Goal: Find specific page/section: Find specific page/section

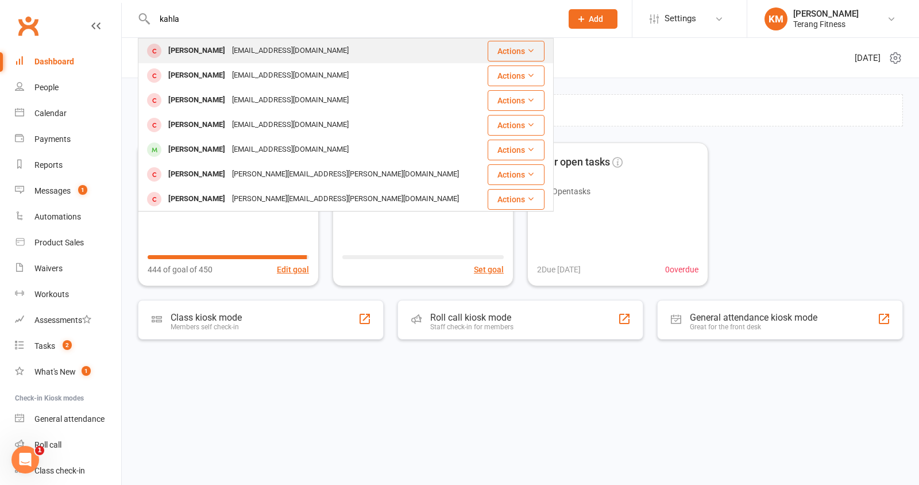
type input "kahla"
click at [248, 53] on div "[EMAIL_ADDRESS][DOMAIN_NAME]" at bounding box center [291, 51] width 124 height 17
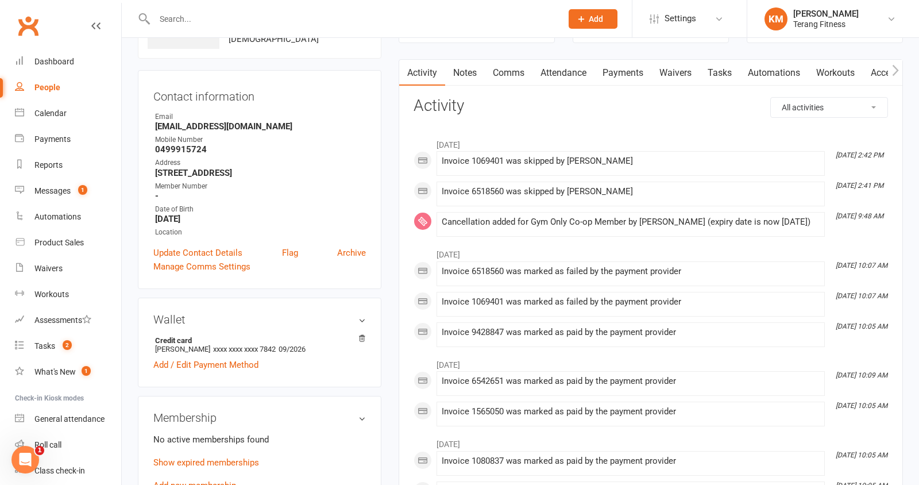
scroll to position [72, 0]
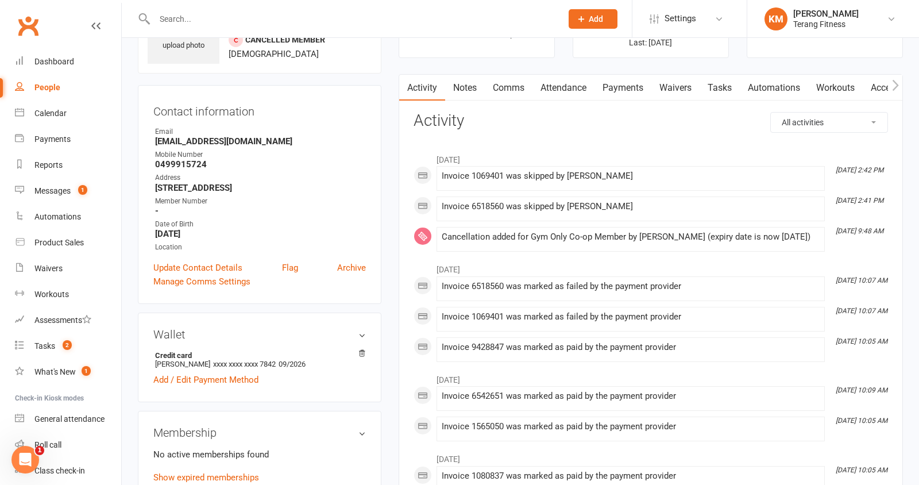
click at [231, 22] on input "text" at bounding box center [352, 19] width 403 height 16
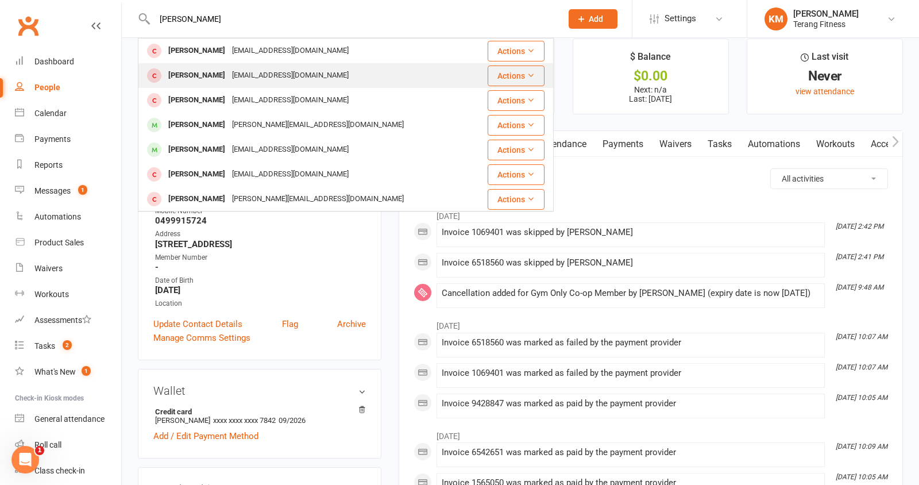
scroll to position [10, 0]
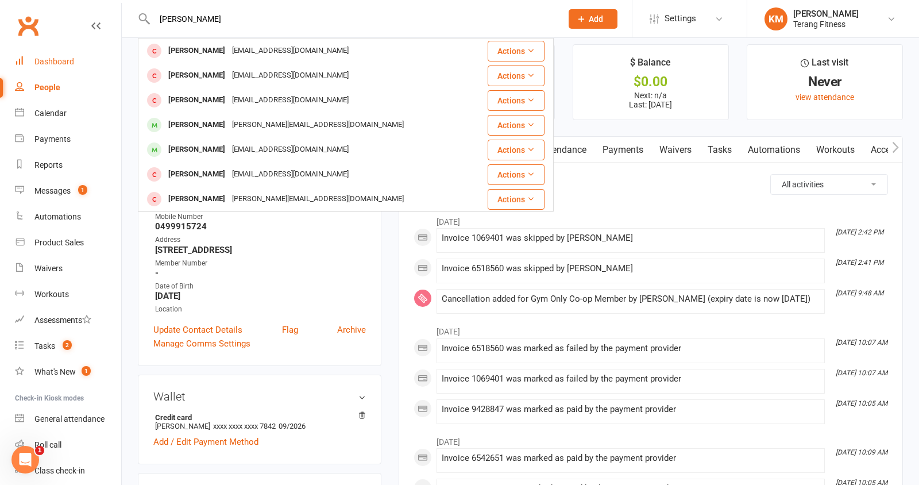
type input "[PERSON_NAME]"
click at [56, 61] on div "Dashboard" at bounding box center [54, 61] width 40 height 9
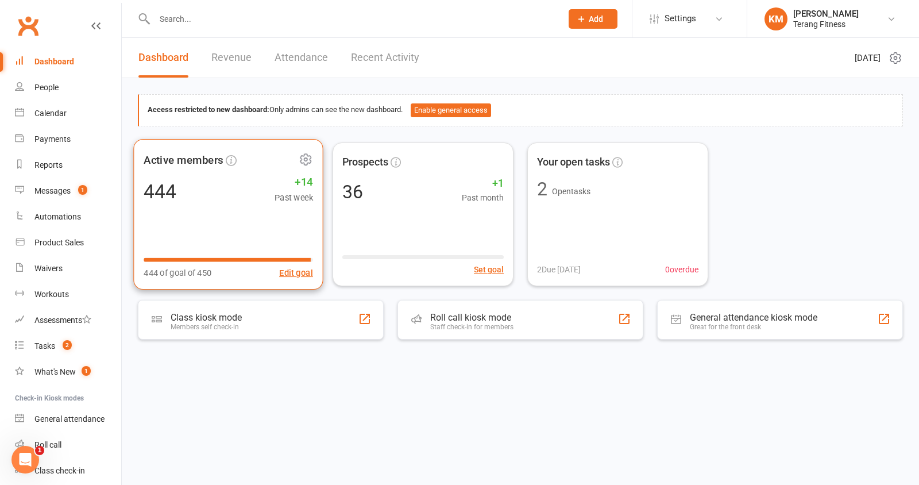
click at [237, 211] on div "Active members 444 +14 Past week 444 of goal of 450 Edit goal" at bounding box center [228, 213] width 190 height 151
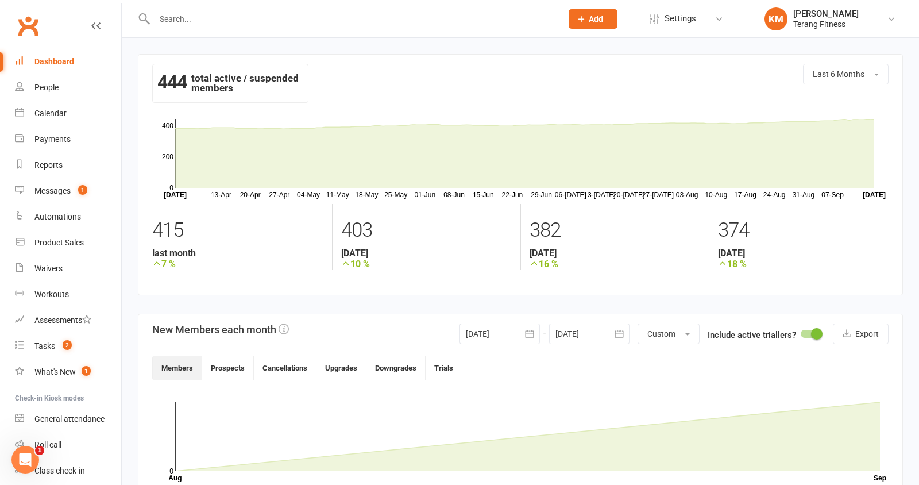
click at [49, 61] on div "Dashboard" at bounding box center [54, 61] width 40 height 9
